Goal: Task Accomplishment & Management: Complete application form

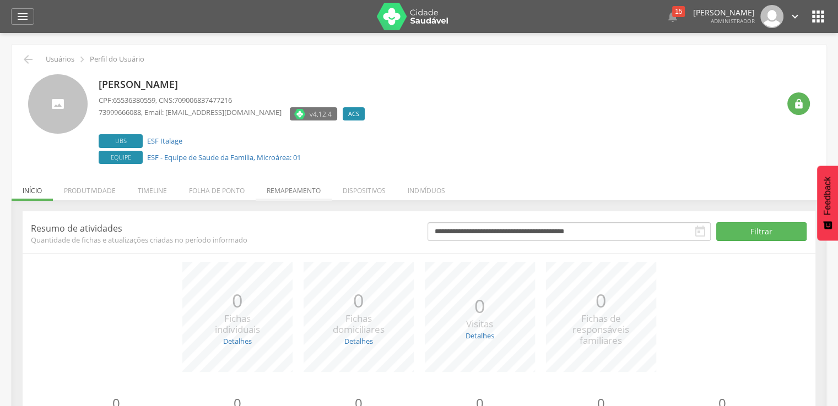
click at [312, 188] on li "Remapeamento" at bounding box center [294, 188] width 76 height 26
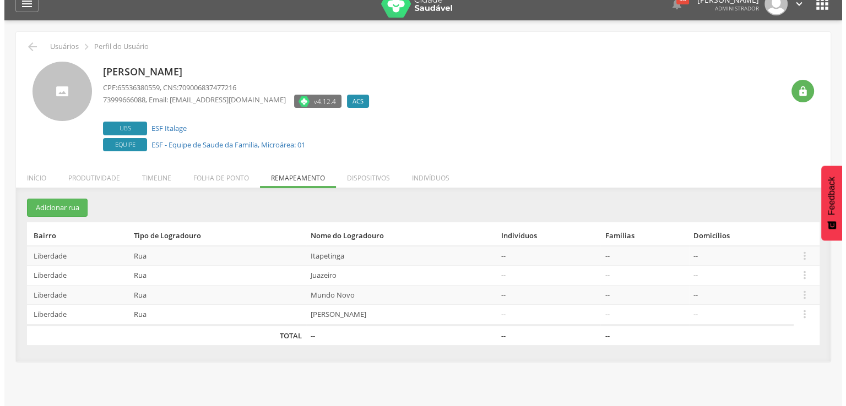
scroll to position [33, 0]
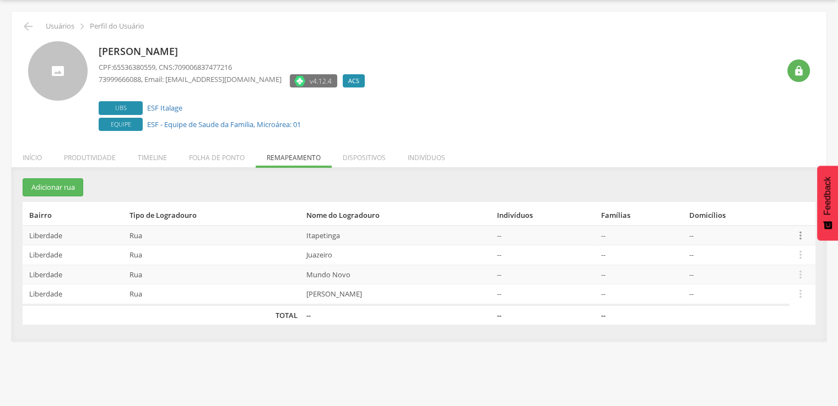
click at [796, 238] on icon "" at bounding box center [800, 236] width 12 height 12
click at [782, 221] on link "Desvincular ACS" at bounding box center [761, 219] width 87 height 14
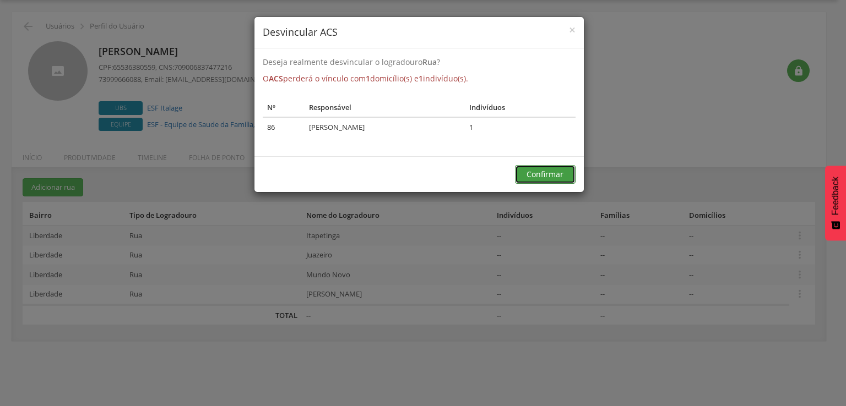
click at [539, 182] on button "Confirmar" at bounding box center [545, 174] width 61 height 19
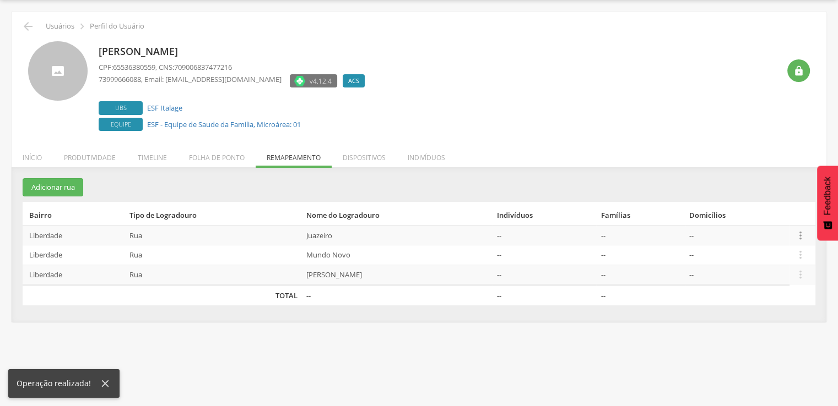
click at [799, 230] on icon "" at bounding box center [800, 236] width 12 height 12
click at [780, 215] on link "Desvincular ACS" at bounding box center [761, 219] width 87 height 14
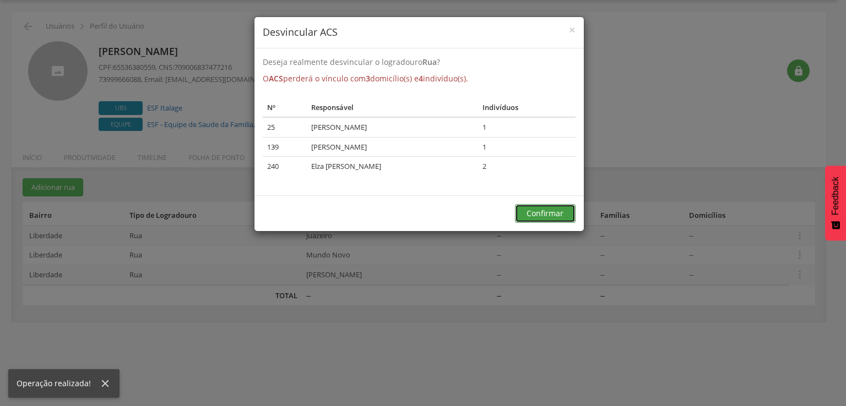
click at [560, 219] on button "Confirmar" at bounding box center [545, 213] width 61 height 19
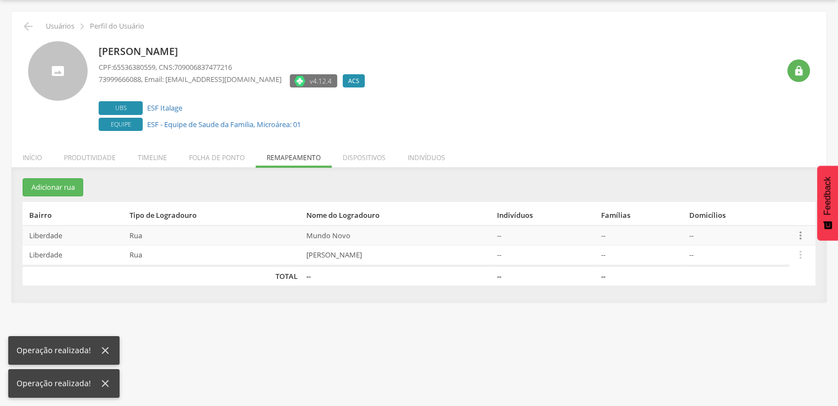
click at [802, 234] on icon "" at bounding box center [800, 236] width 12 height 12
click at [774, 224] on link "Desvincular ACS" at bounding box center [761, 219] width 87 height 14
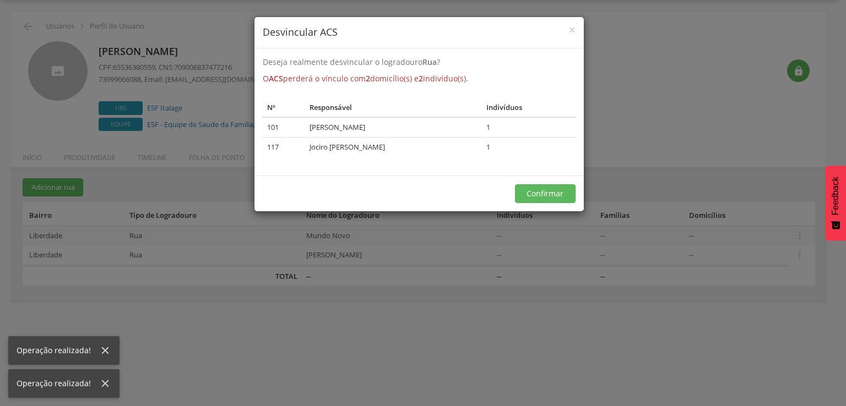
click at [533, 205] on div "Confirmar" at bounding box center [418, 194] width 329 height 36
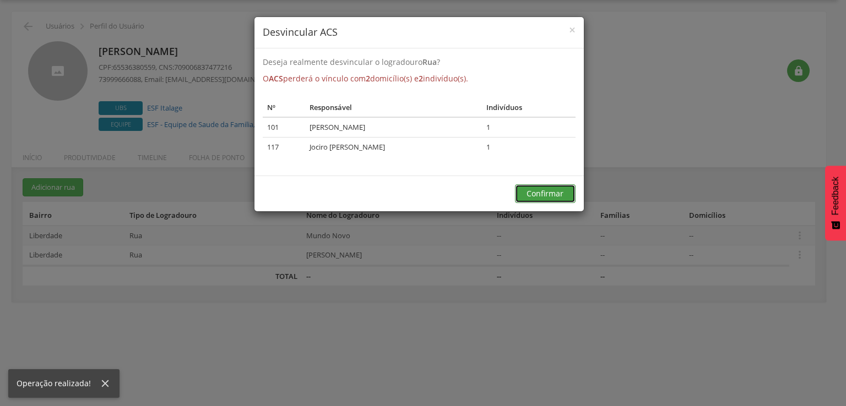
click at [573, 196] on button "Confirmar" at bounding box center [545, 194] width 61 height 19
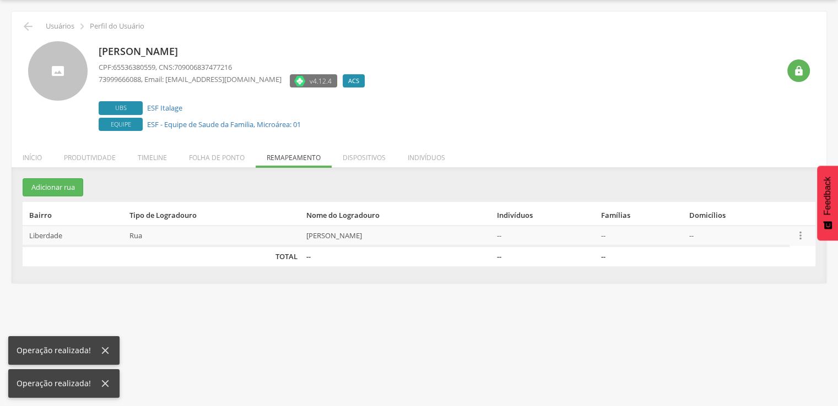
click at [798, 231] on icon "" at bounding box center [800, 236] width 12 height 12
click at [787, 222] on link "Desvincular ACS" at bounding box center [761, 219] width 87 height 14
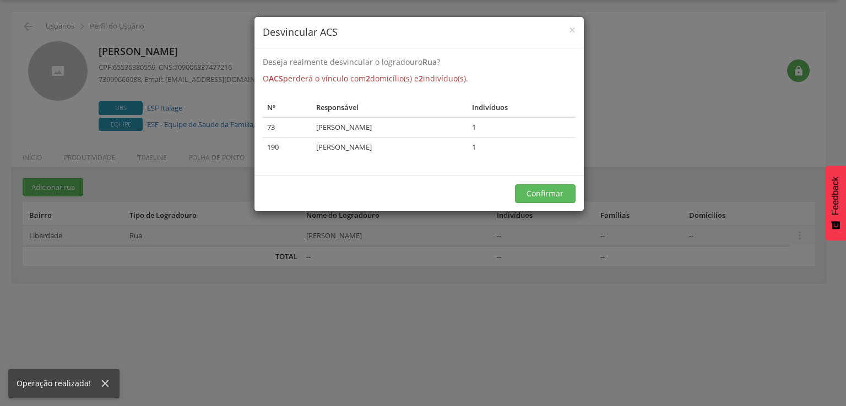
click at [543, 204] on div "Confirmar" at bounding box center [418, 194] width 329 height 36
click at [549, 192] on button "Confirmar" at bounding box center [545, 194] width 61 height 19
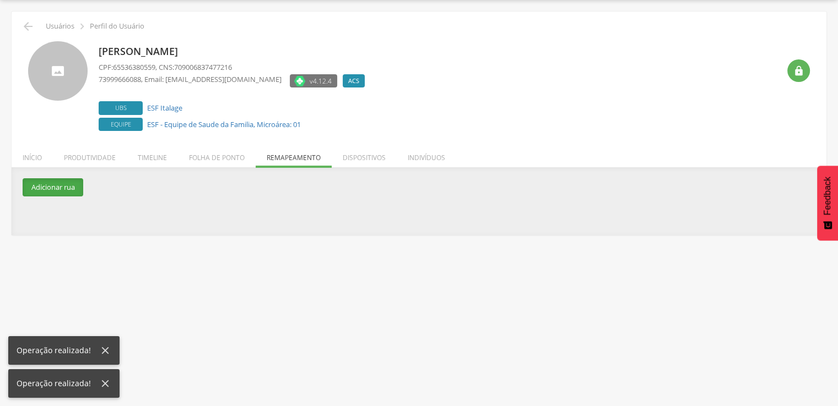
click at [59, 194] on button "Adicionar rua" at bounding box center [53, 187] width 61 height 18
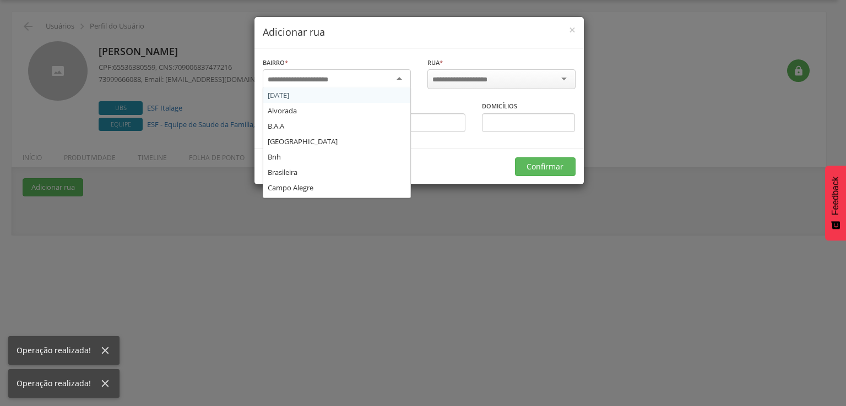
click at [389, 80] on div at bounding box center [337, 79] width 148 height 20
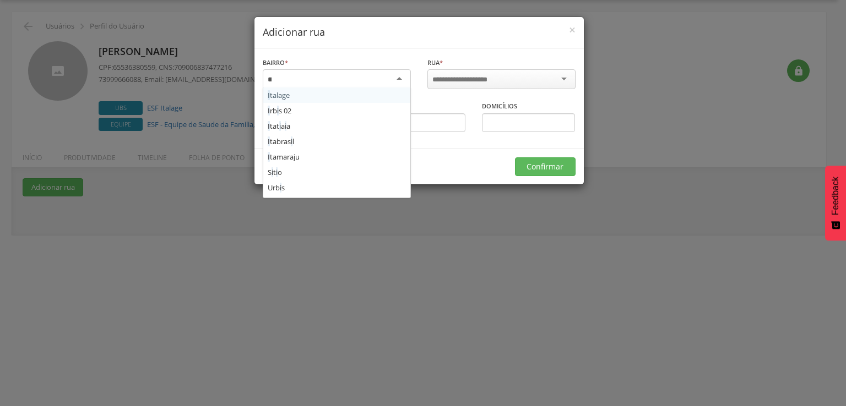
type input "***"
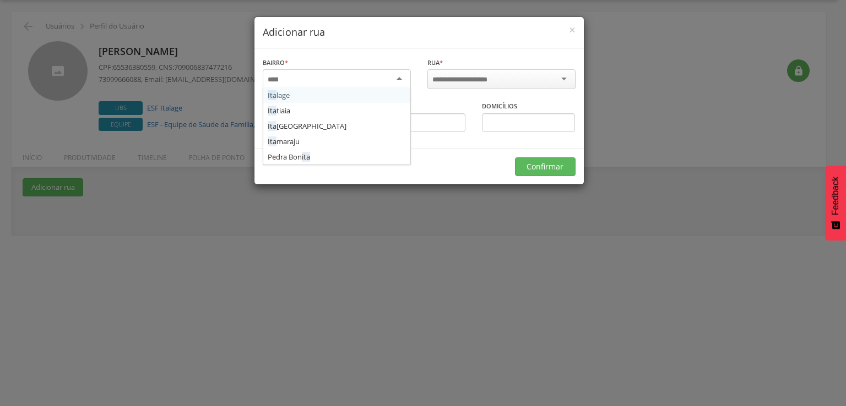
scroll to position [0, 0]
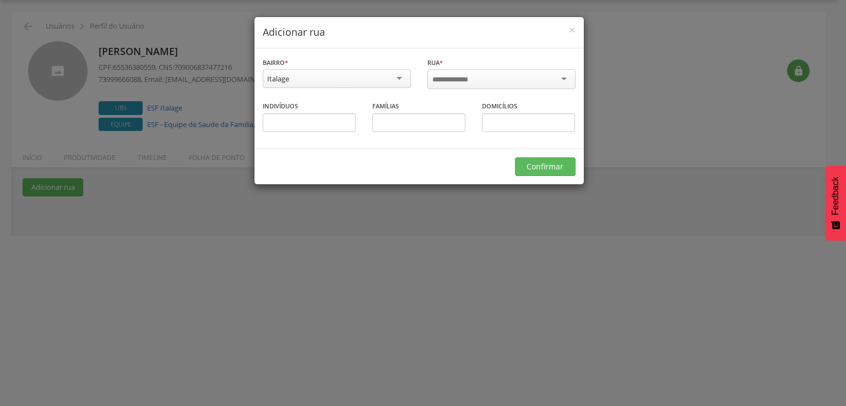
click at [442, 84] on div at bounding box center [501, 79] width 148 height 20
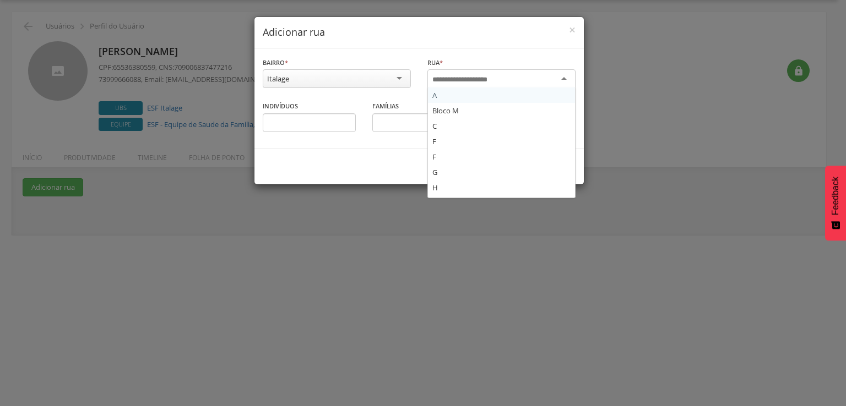
type input "*"
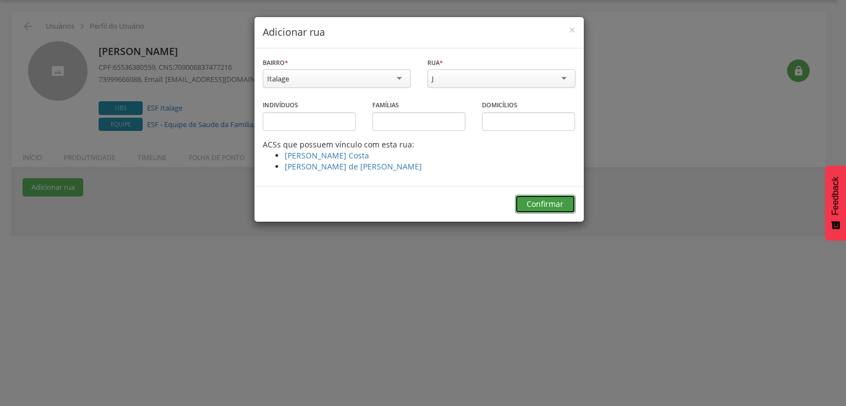
click at [524, 206] on button "Confirmar" at bounding box center [545, 204] width 61 height 19
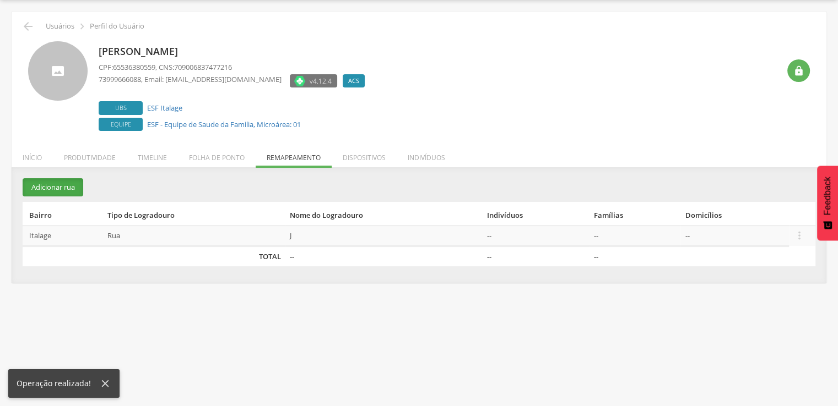
click at [71, 183] on button "Adicionar rua" at bounding box center [53, 187] width 61 height 18
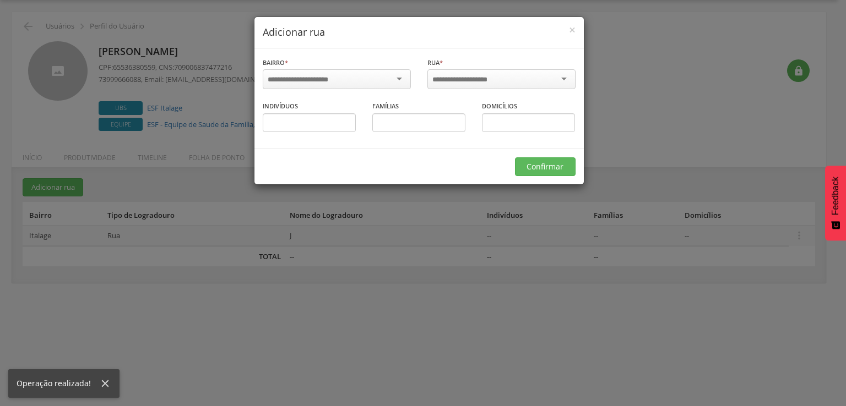
click at [280, 77] on input "select-one" at bounding box center [305, 80] width 75 height 10
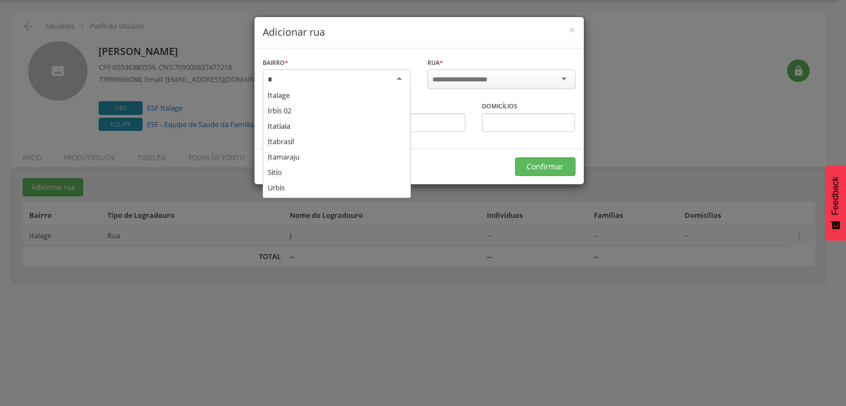
type input "***"
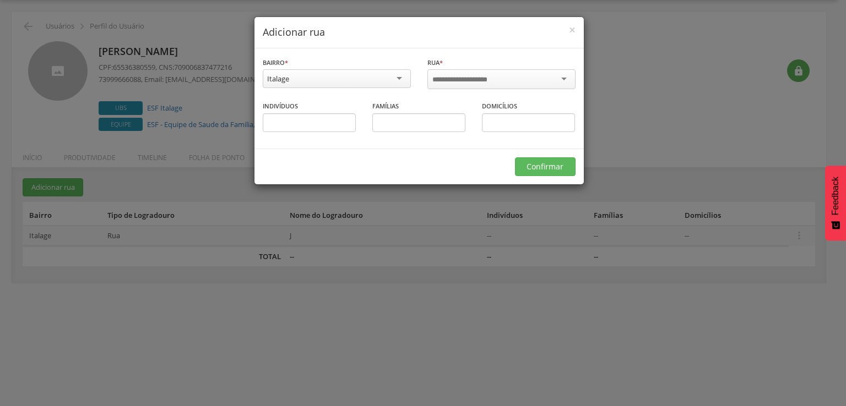
click at [476, 83] on input "select-one" at bounding box center [467, 80] width 70 height 10
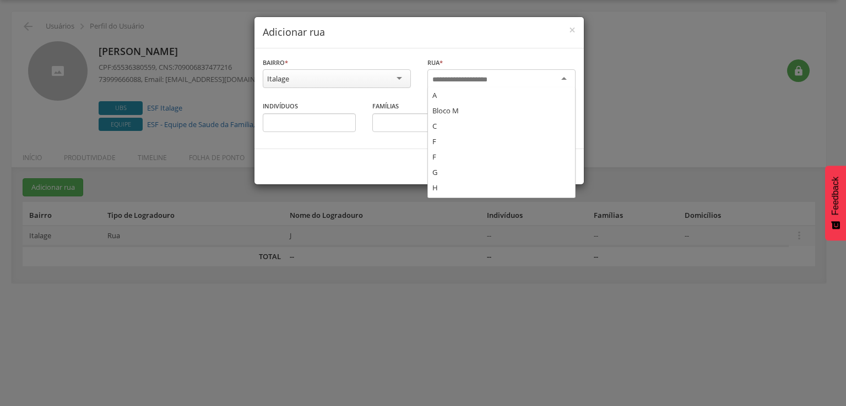
type input "*"
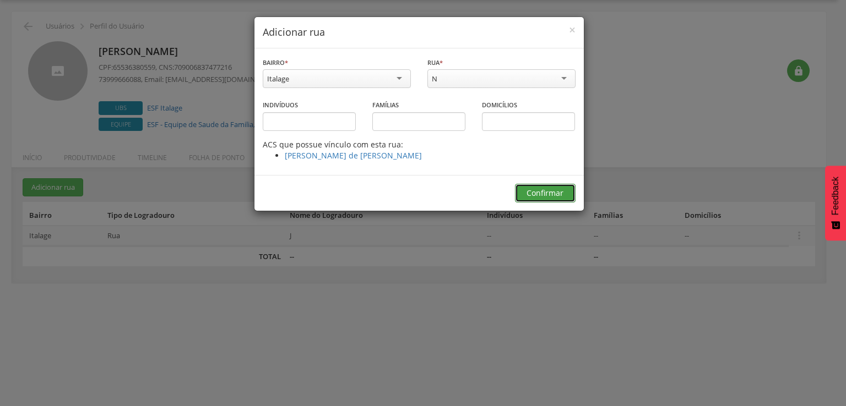
click at [529, 189] on button "Confirmar" at bounding box center [545, 193] width 61 height 19
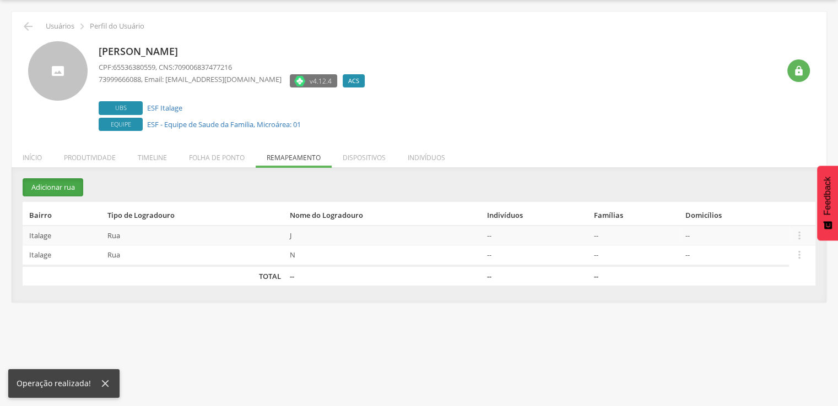
click at [47, 186] on button "Adicionar rua" at bounding box center [53, 187] width 61 height 18
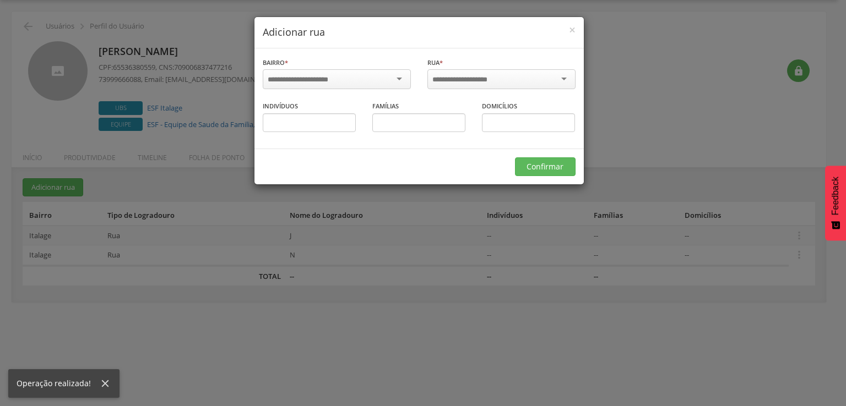
click at [291, 75] on input "select-one" at bounding box center [305, 80] width 75 height 10
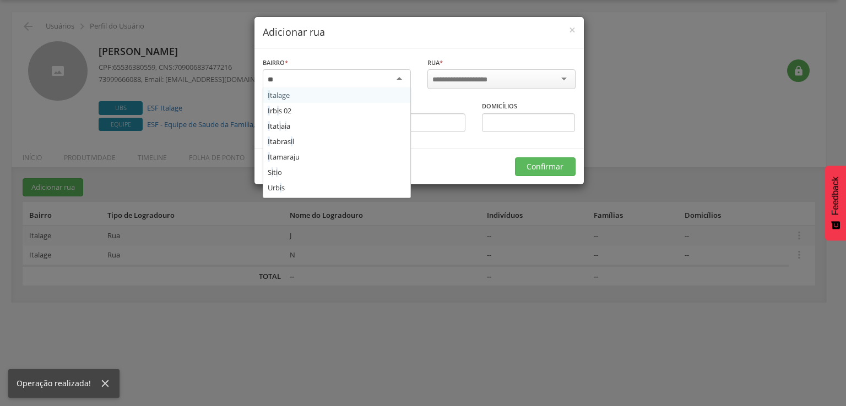
type input "***"
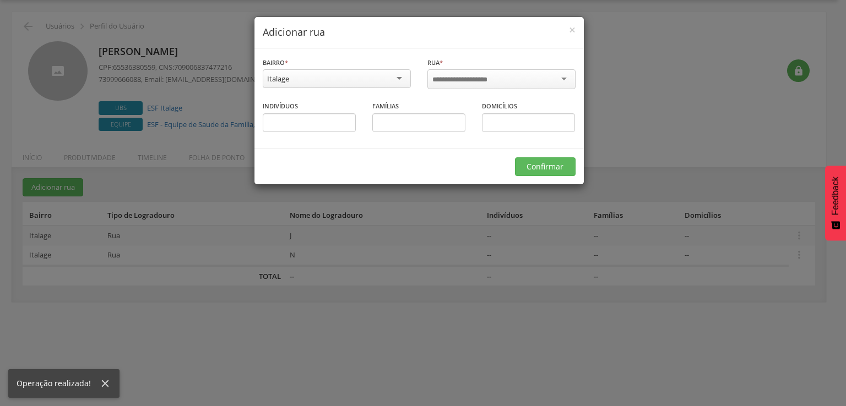
click at [467, 85] on div at bounding box center [501, 79] width 148 height 20
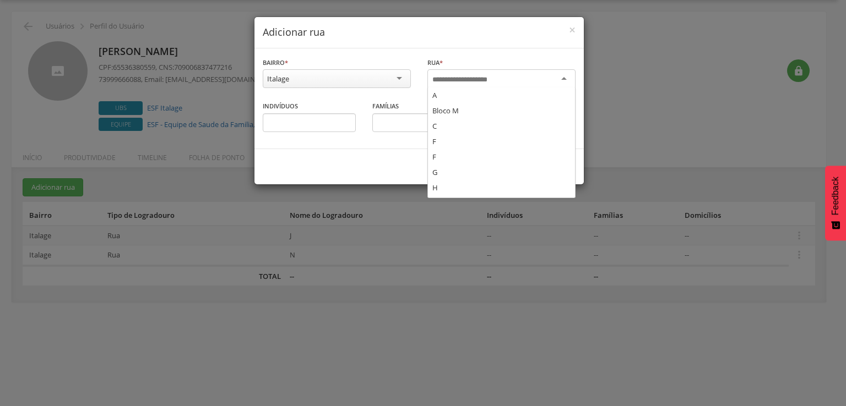
type input "*"
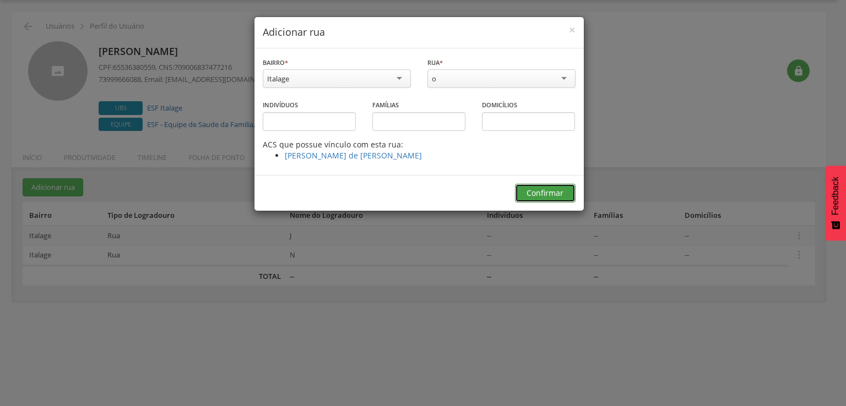
click at [541, 190] on button "Confirmar" at bounding box center [545, 193] width 61 height 19
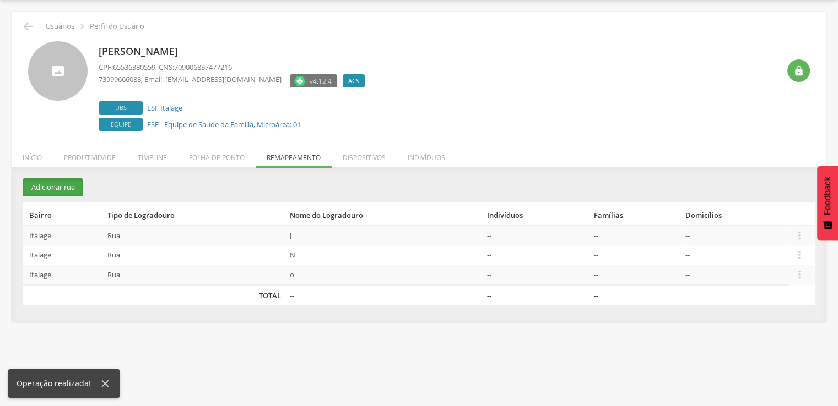
click at [57, 181] on button "Adicionar rua" at bounding box center [53, 187] width 61 height 18
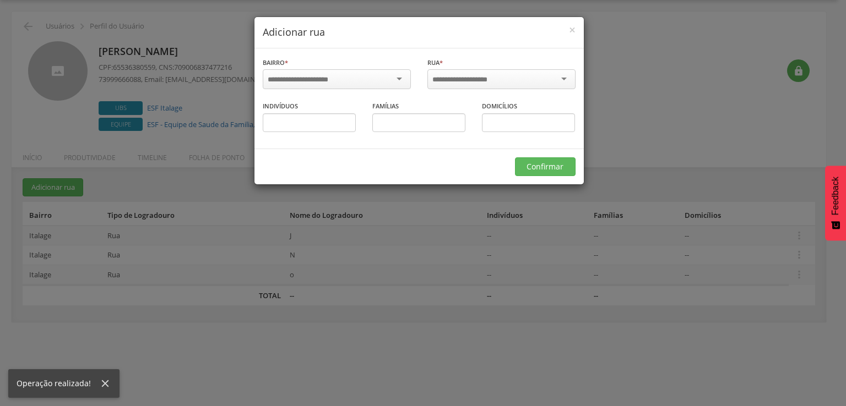
click at [385, 89] on div "[DATE] Alvorada B.A.A [GEOGRAPHIC_DATA] [GEOGRAPHIC_DATA] Brasileira [GEOGRAPHI…" at bounding box center [337, 80] width 148 height 23
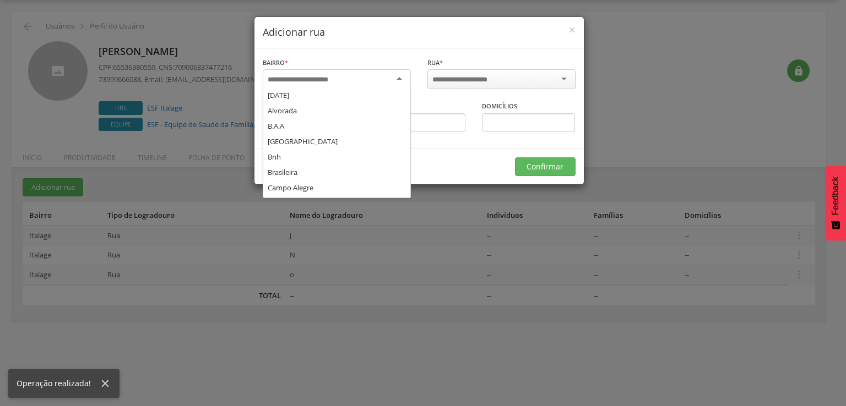
click at [390, 84] on div at bounding box center [337, 79] width 148 height 20
type input "***"
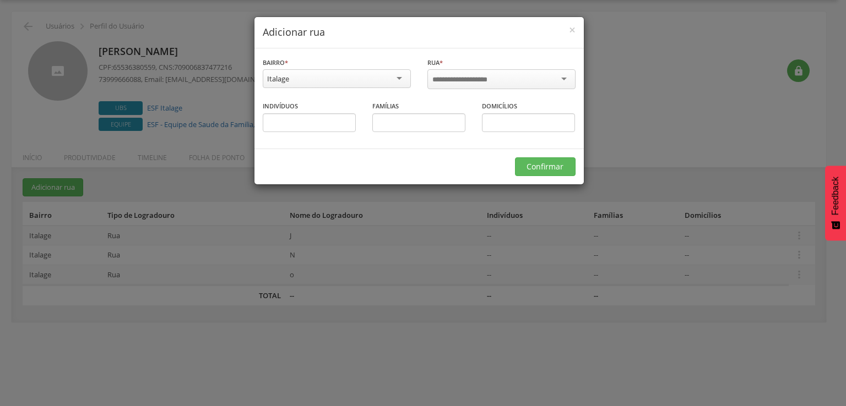
click at [470, 88] on div "A Bloco M C F F G H I J K L M N P o" at bounding box center [501, 80] width 148 height 23
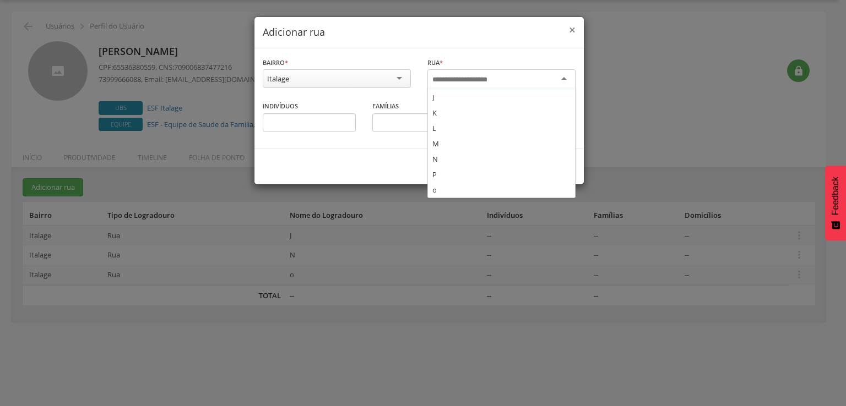
click at [569, 26] on span "×" at bounding box center [572, 29] width 7 height 15
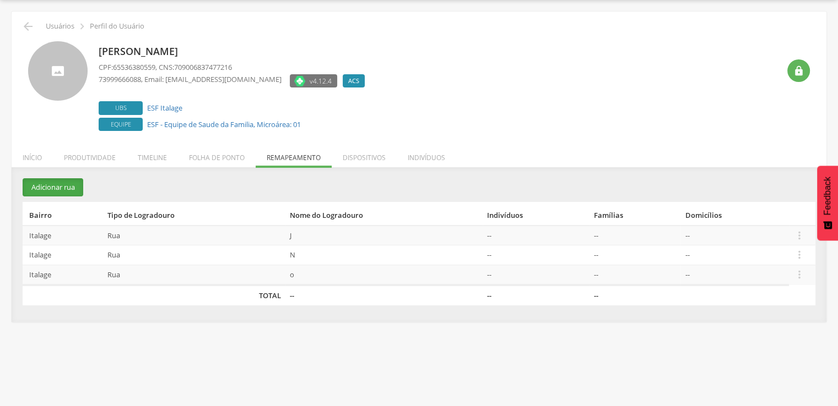
click at [51, 181] on button "Adicionar rua" at bounding box center [53, 187] width 61 height 18
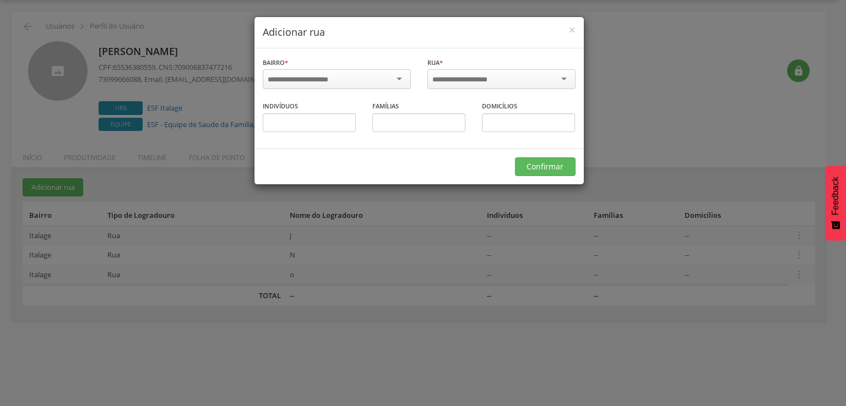
click at [388, 74] on div at bounding box center [337, 79] width 148 height 20
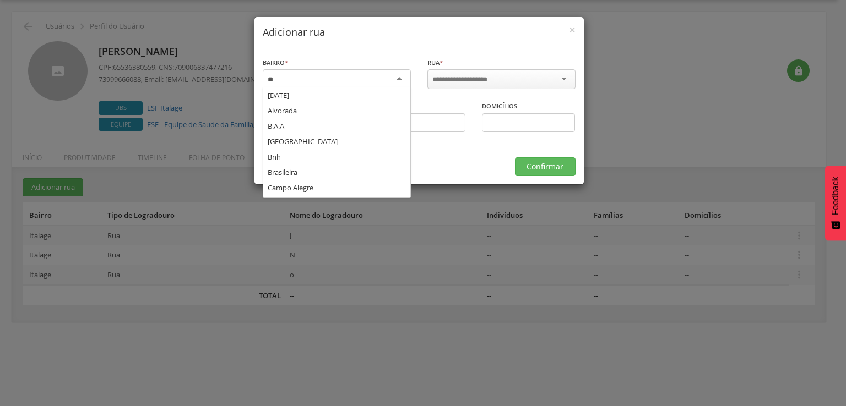
scroll to position [0, 0]
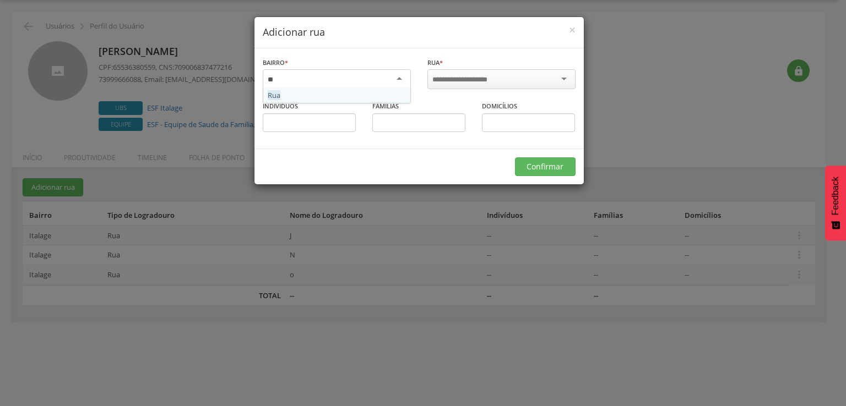
type input "*"
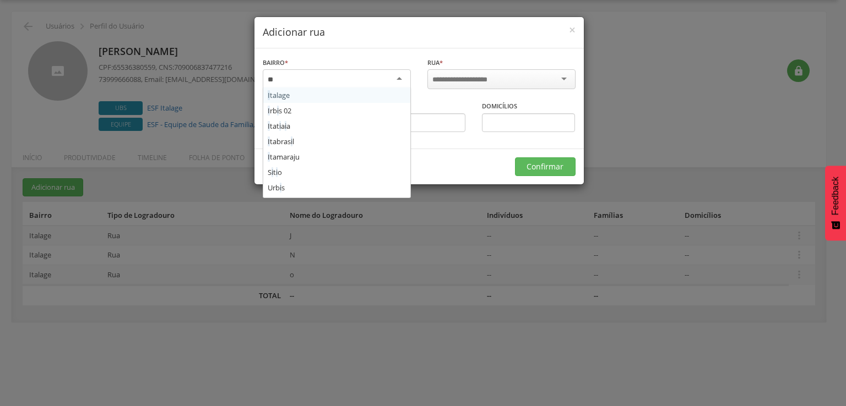
type input "***"
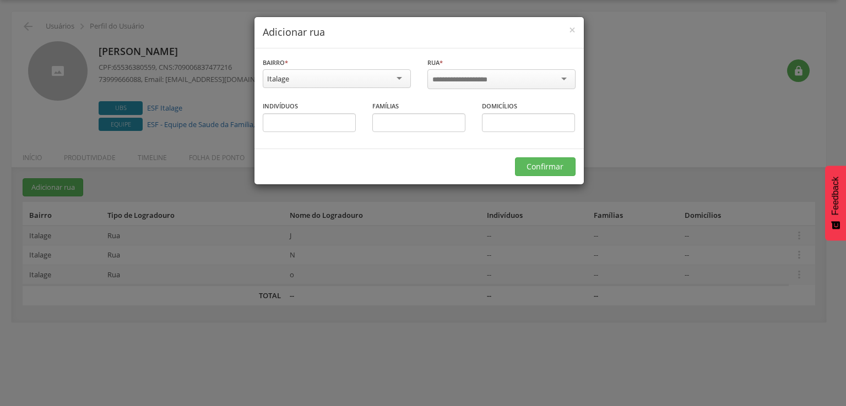
click at [436, 83] on input "select-one" at bounding box center [467, 80] width 70 height 10
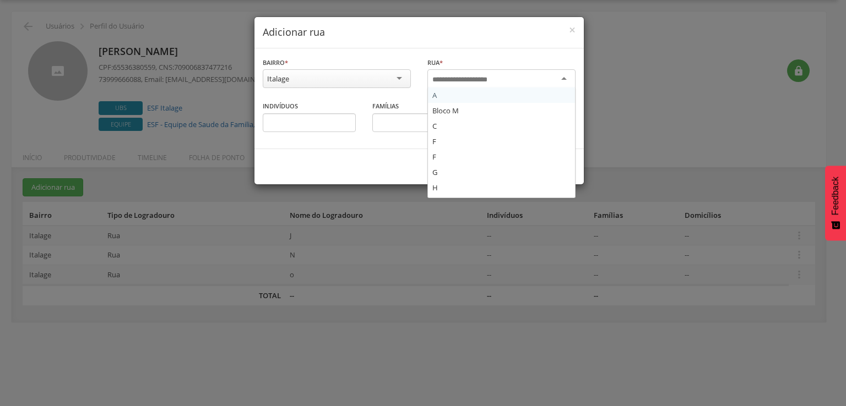
type input "*"
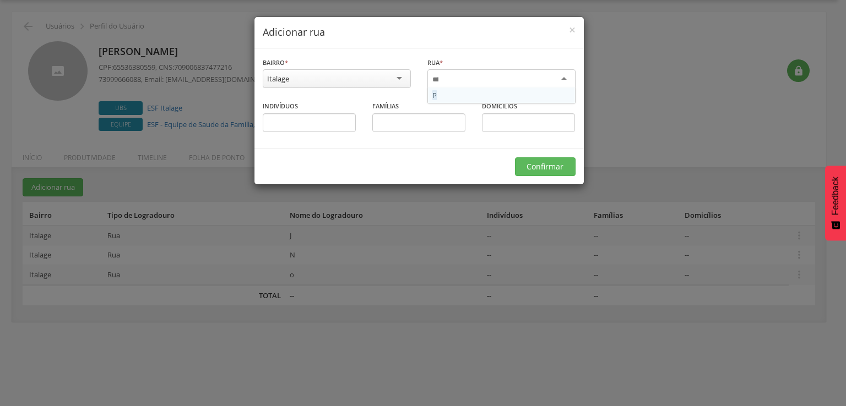
scroll to position [0, 0]
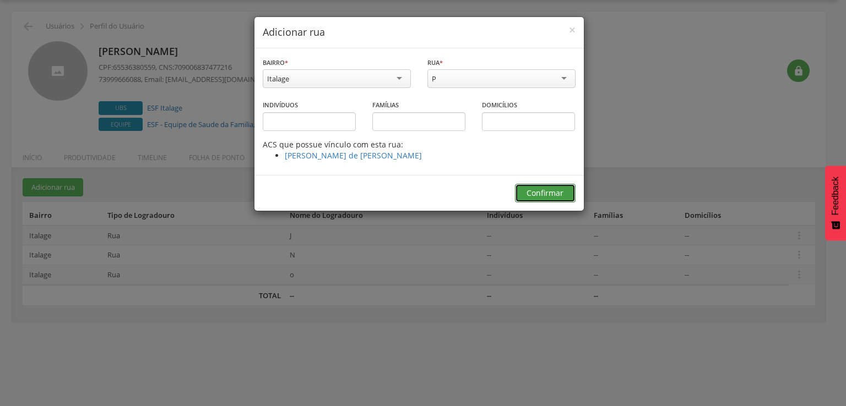
click at [532, 196] on button "Confirmar" at bounding box center [545, 193] width 61 height 19
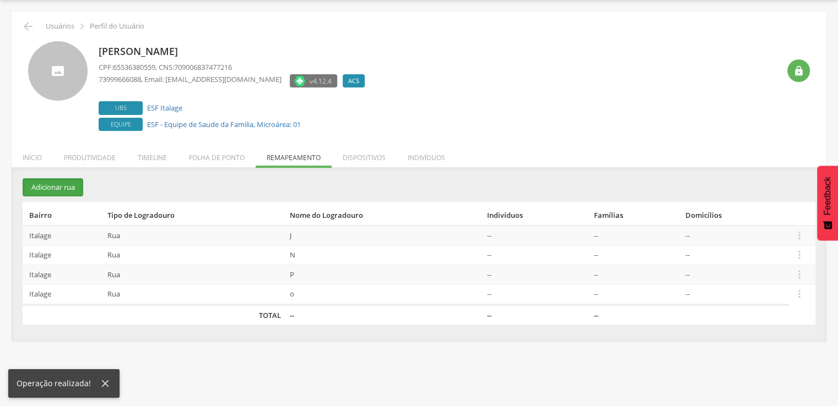
click at [46, 188] on button "Adicionar rua" at bounding box center [53, 187] width 61 height 18
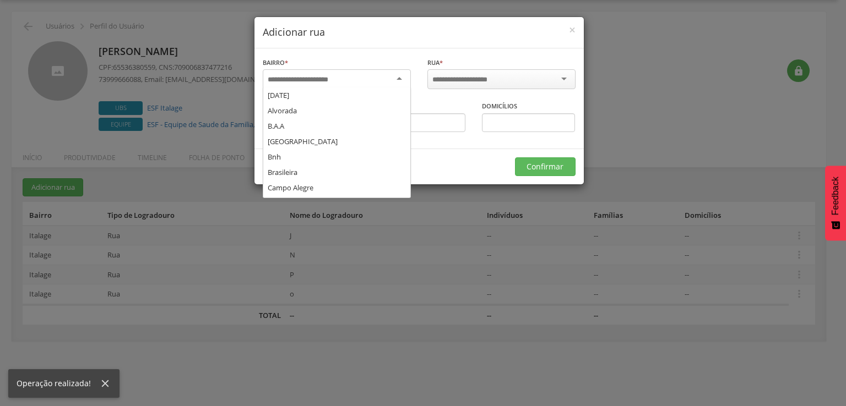
click at [326, 78] on input "select-one" at bounding box center [305, 80] width 75 height 10
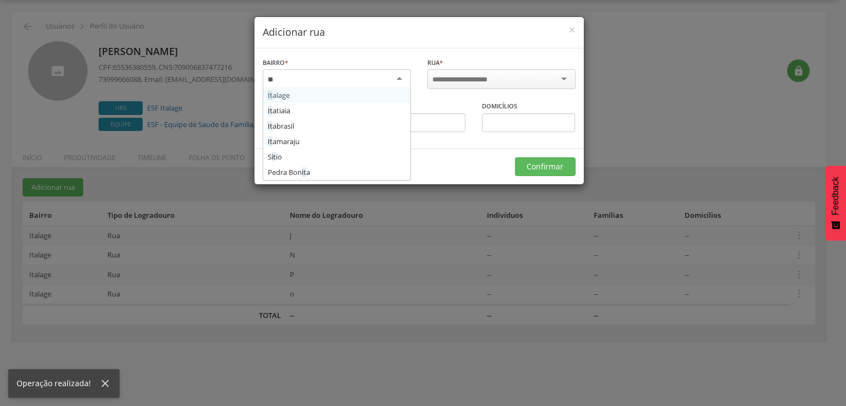
type input "***"
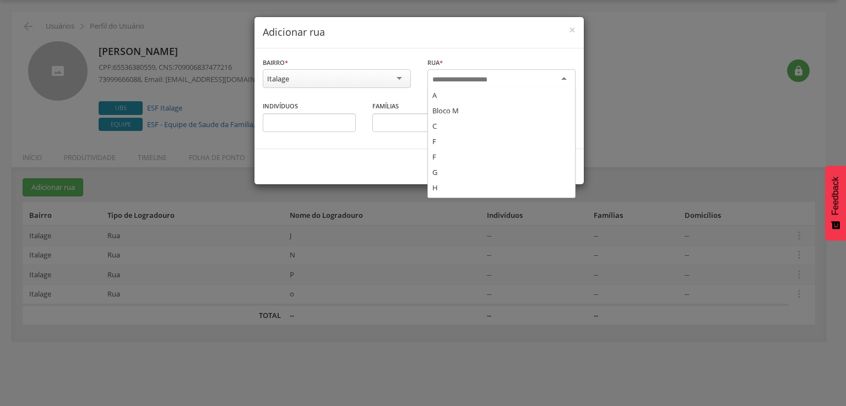
click at [454, 71] on div at bounding box center [501, 79] width 148 height 20
type input "*"
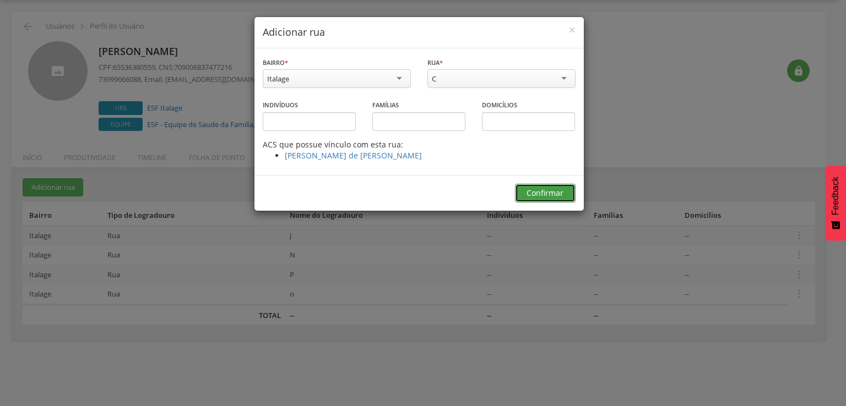
click at [517, 191] on button "Confirmar" at bounding box center [545, 193] width 61 height 19
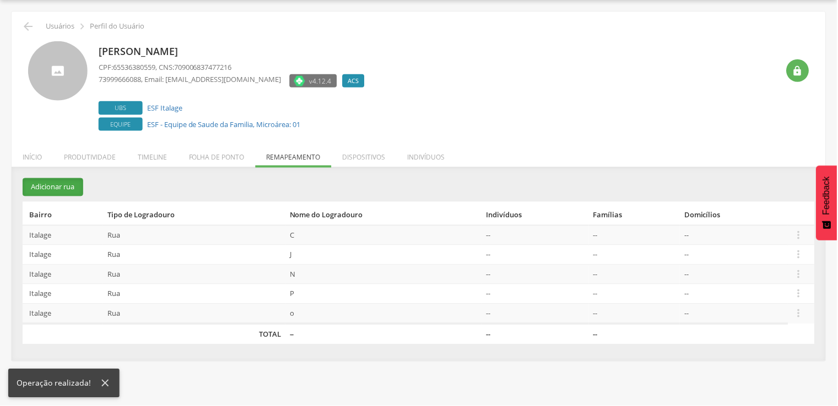
click at [62, 186] on button "Adicionar rua" at bounding box center [53, 187] width 61 height 18
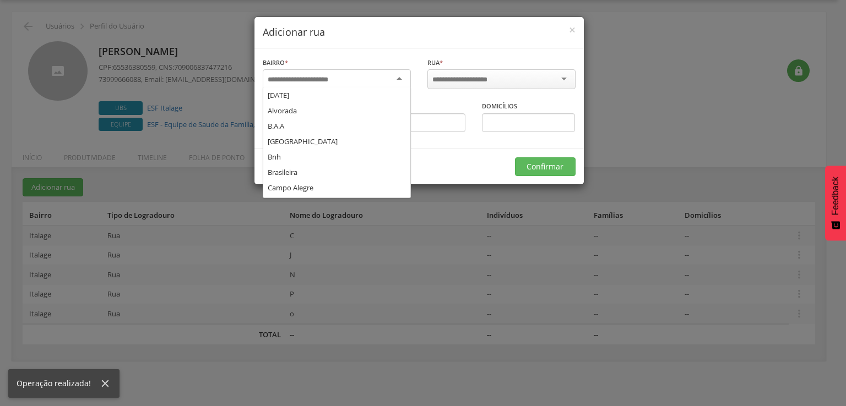
click at [346, 86] on div at bounding box center [337, 79] width 148 height 20
type input "***"
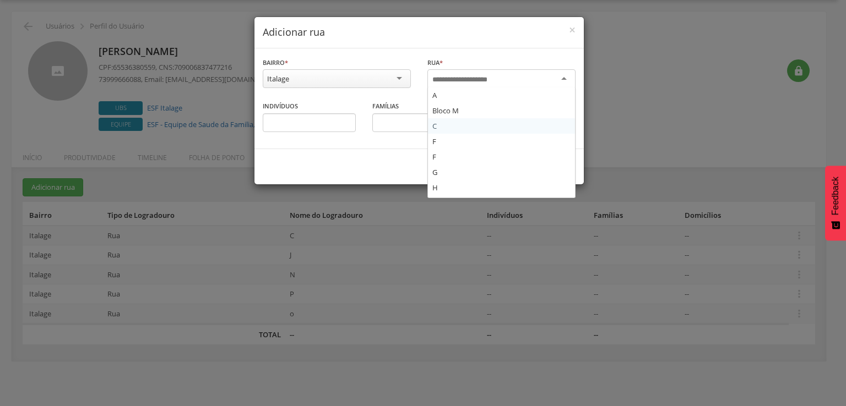
click at [446, 75] on input "select-one" at bounding box center [467, 80] width 70 height 10
type input "*"
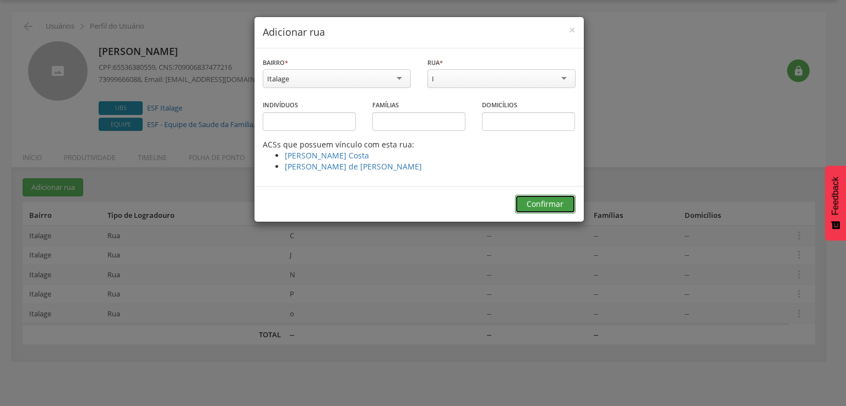
click at [560, 201] on button "Confirmar" at bounding box center [545, 204] width 61 height 19
